Goal: Task Accomplishment & Management: Manage account settings

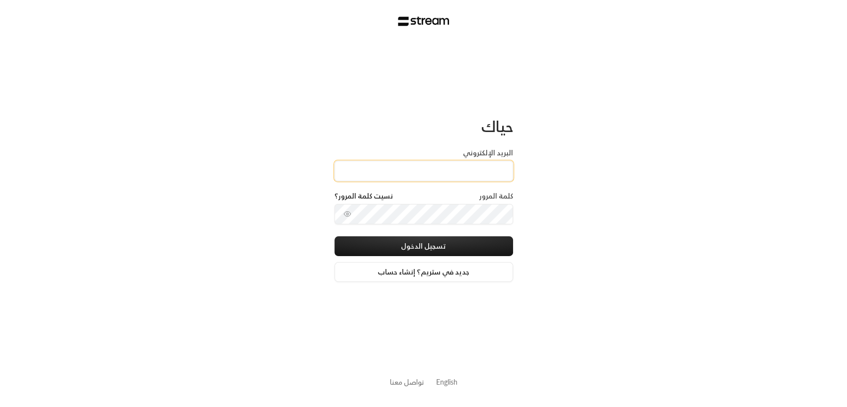
type input "[PERSON_NAME][EMAIL_ADDRESS][DOMAIN_NAME]"
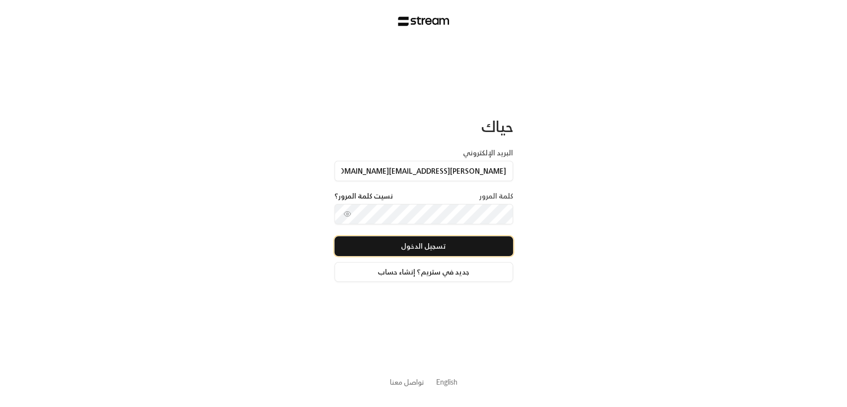
click at [477, 241] on button "تسجيل الدخول" at bounding box center [423, 246] width 179 height 20
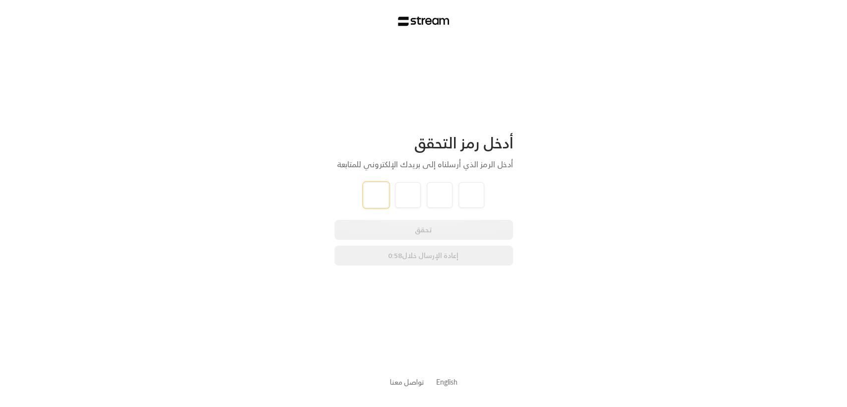
type input "1"
type input "2"
type input "3"
type input "4"
